Goal: Information Seeking & Learning: Learn about a topic

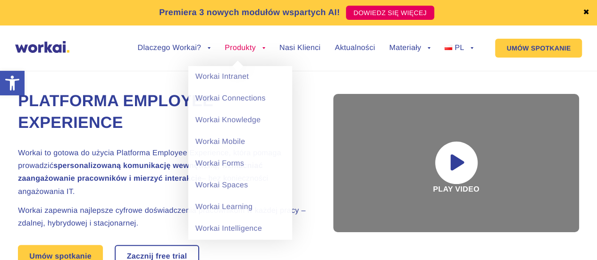
click at [253, 45] on link "Produkty" at bounding box center [245, 48] width 41 height 8
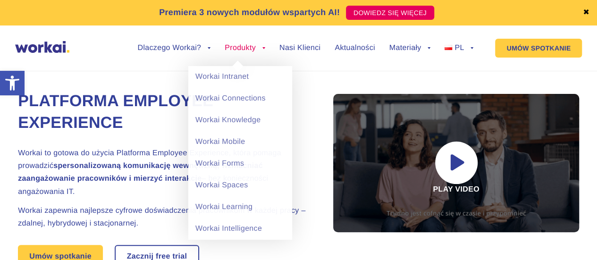
click at [253, 50] on link "Produkty" at bounding box center [245, 48] width 41 height 8
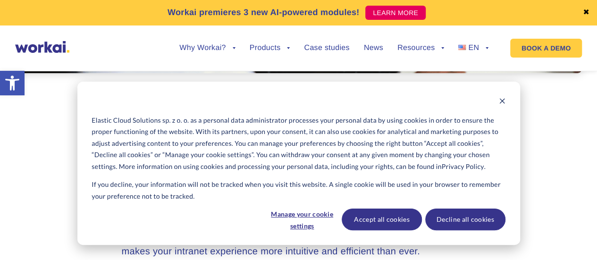
click at [509, 101] on div "Elastic Cloud Solutions sp. z o. o. as a personal data administrator processes …" at bounding box center [298, 163] width 443 height 163
click at [488, 48] on div "Why Workai? back Why Workai? Intranet ROI calculator Security Products back Wor…" at bounding box center [327, 48] width 352 height 36
click at [500, 101] on icon "Dismiss cookie banner" at bounding box center [502, 101] width 7 height 7
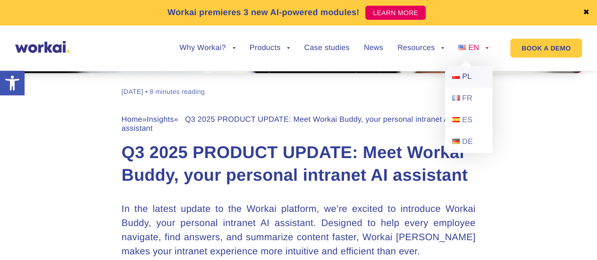
click at [464, 81] on link "PL" at bounding box center [468, 77] width 47 height 22
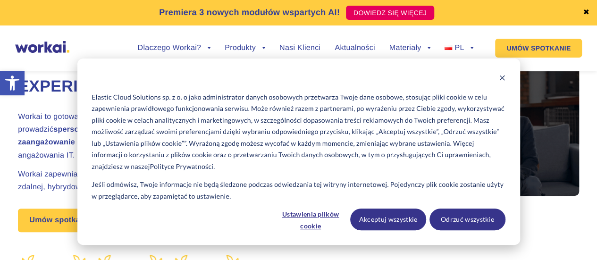
scroll to position [142, 0]
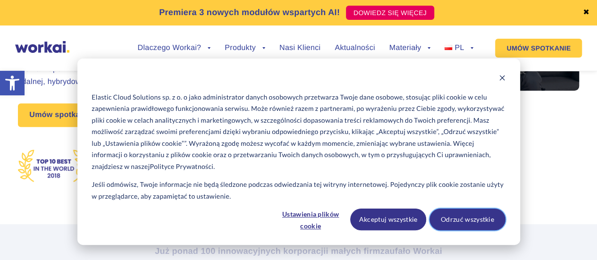
click at [484, 219] on button "Odrzuć wszystkie" at bounding box center [468, 220] width 76 height 22
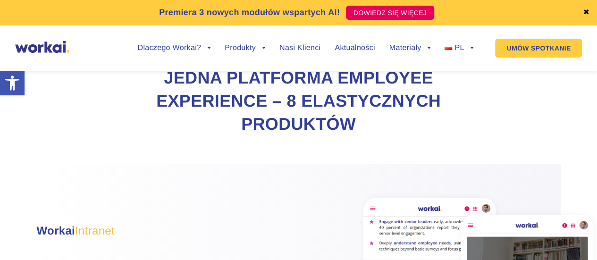
scroll to position [331, 0]
